Goal: Information Seeking & Learning: Find specific fact

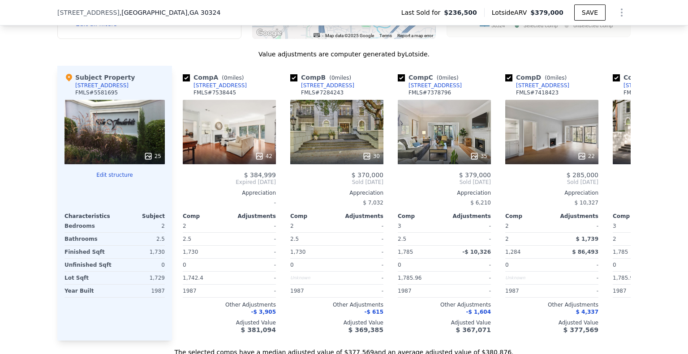
scroll to position [914, 0]
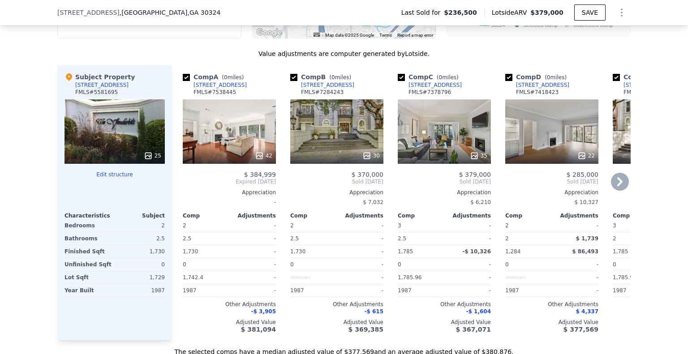
click at [625, 186] on icon at bounding box center [620, 182] width 18 height 18
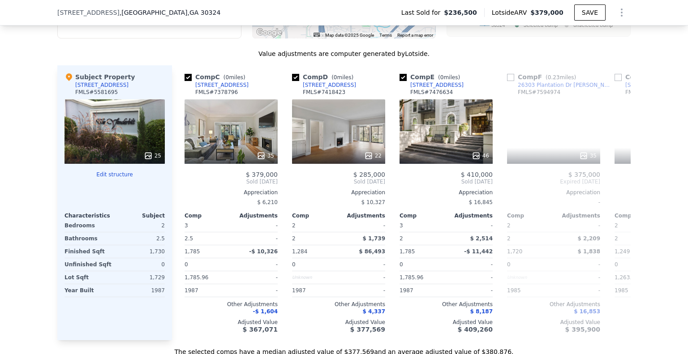
scroll to position [0, 215]
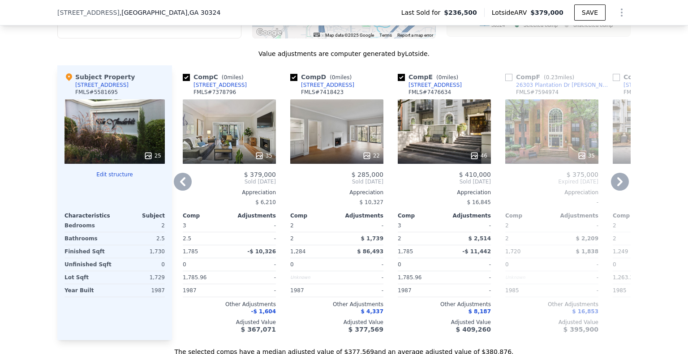
click at [625, 186] on icon at bounding box center [620, 182] width 18 height 18
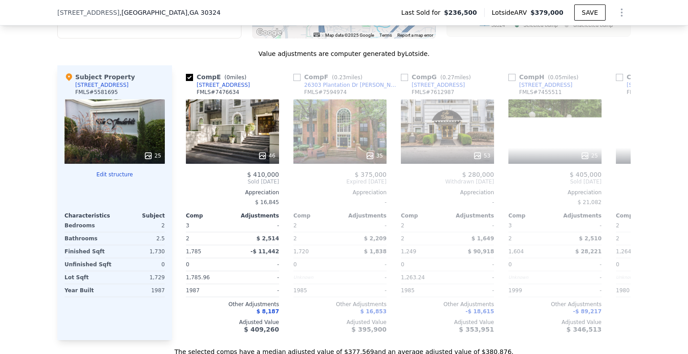
scroll to position [0, 430]
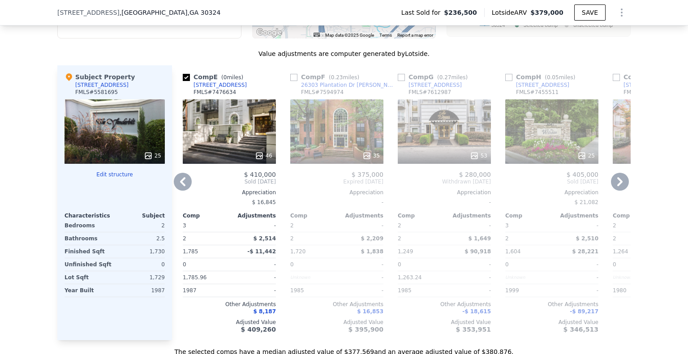
click at [625, 186] on icon at bounding box center [620, 182] width 18 height 18
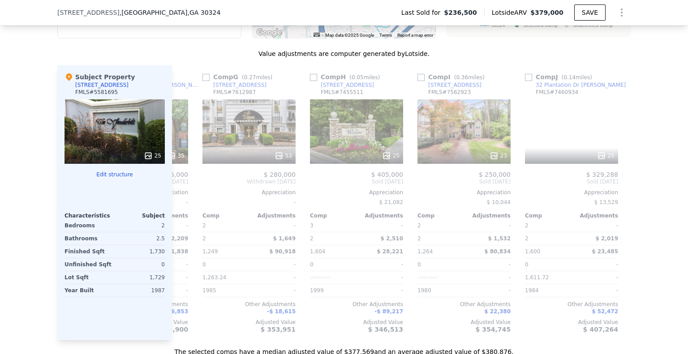
scroll to position [0, 645]
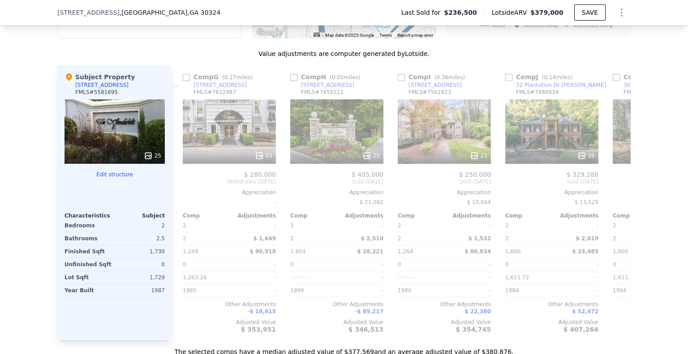
click at [625, 185] on span "Sold [DATE]" at bounding box center [659, 181] width 93 height 7
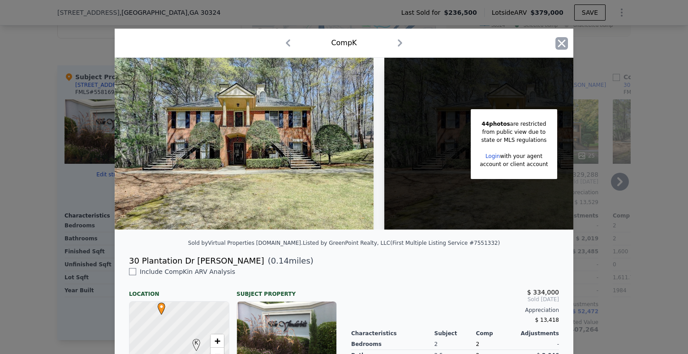
click at [558, 43] on icon "button" at bounding box center [562, 43] width 8 height 8
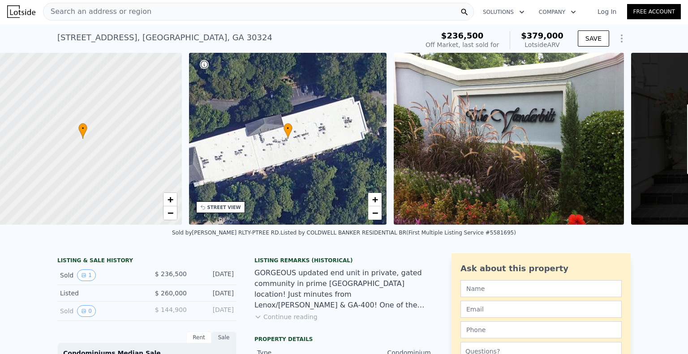
scroll to position [0, 4]
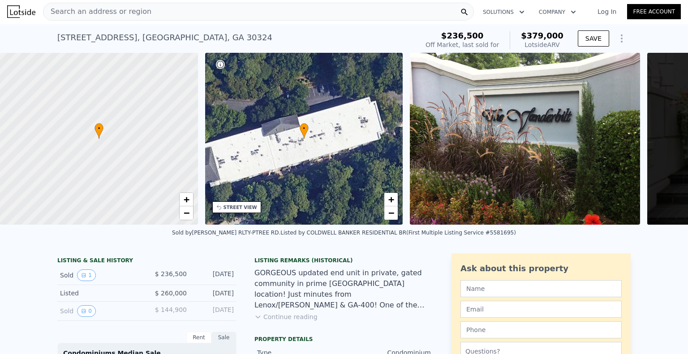
click at [164, 9] on div "Search an address or region" at bounding box center [258, 12] width 431 height 18
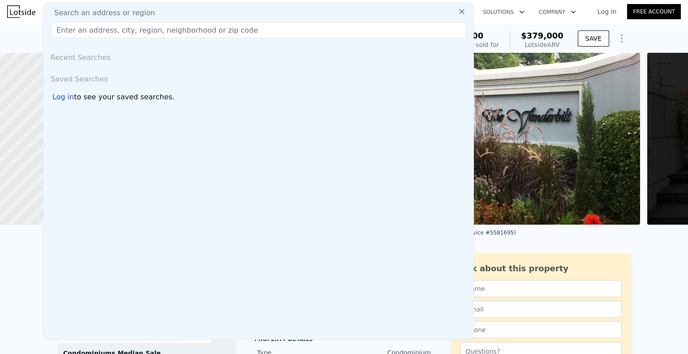
type input "how do you find the old listing photos of your condo"
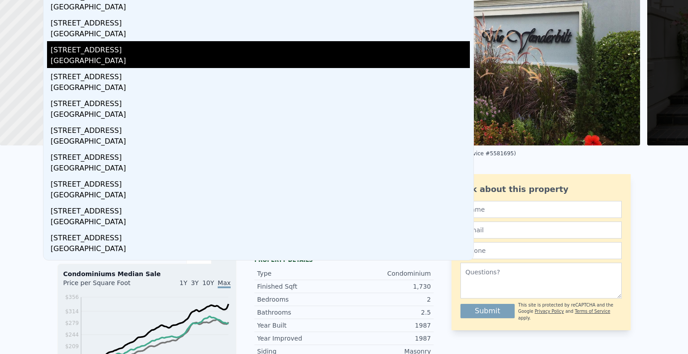
scroll to position [0, 0]
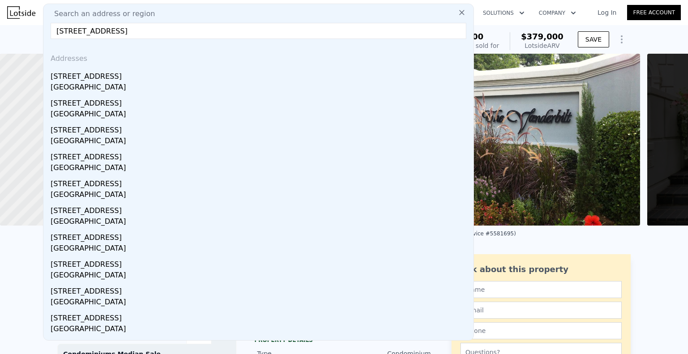
click at [182, 29] on input "[STREET_ADDRESS]" at bounding box center [259, 31] width 416 height 16
type input "[STREET_ADDRESS]"
click at [172, 34] on input "[STREET_ADDRESS]" at bounding box center [259, 31] width 416 height 16
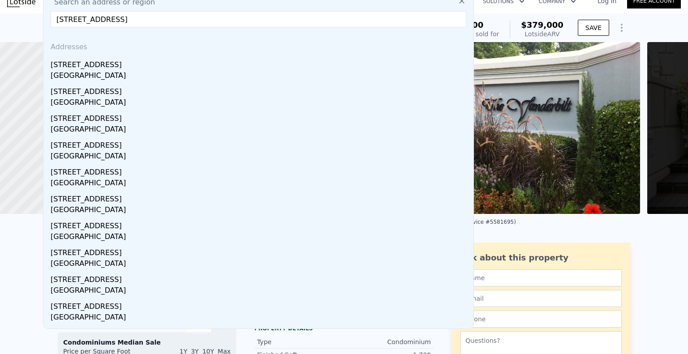
scroll to position [12, 0]
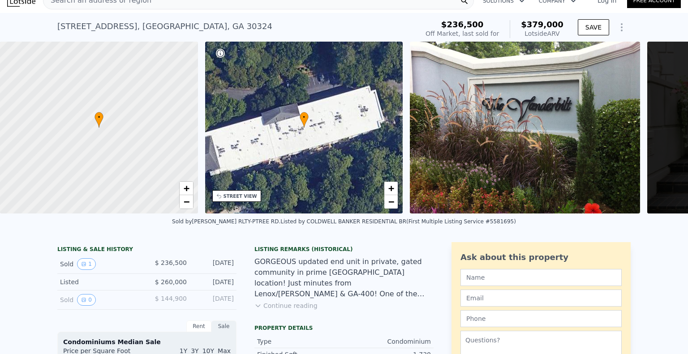
scroll to position [0, 0]
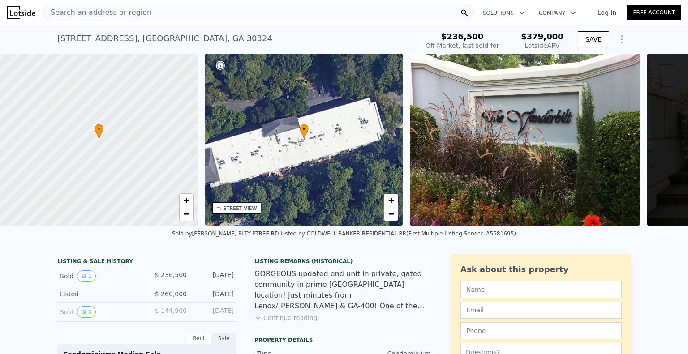
click at [156, 9] on div "Search an address or region" at bounding box center [258, 13] width 431 height 18
